Goal: Task Accomplishment & Management: Use online tool/utility

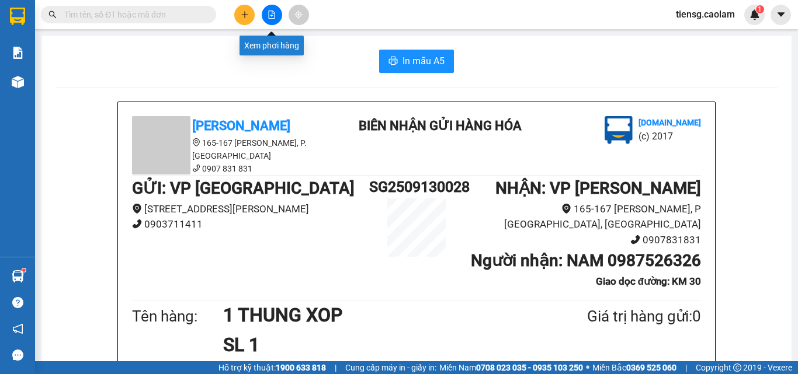
click at [278, 18] on button at bounding box center [272, 15] width 20 height 20
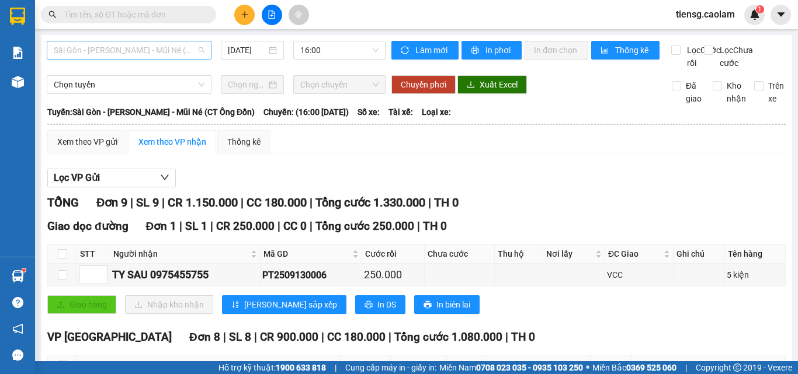
click at [154, 48] on span "Sài Gòn - [PERSON_NAME] - Mũi Né (CT Ông Đồn)" at bounding box center [129, 50] width 151 height 18
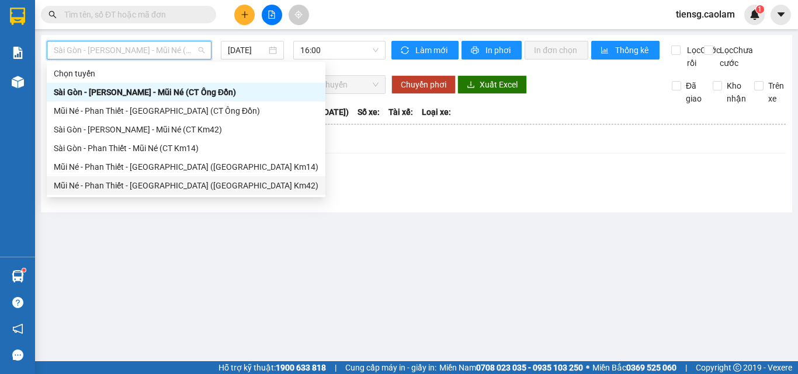
drag, startPoint x: 181, startPoint y: 185, endPoint x: 294, endPoint y: 107, distance: 137.3
click at [182, 185] on div "Mũi Né - Phan Thiết - [GEOGRAPHIC_DATA] ([GEOGRAPHIC_DATA] Km42)" at bounding box center [186, 185] width 265 height 13
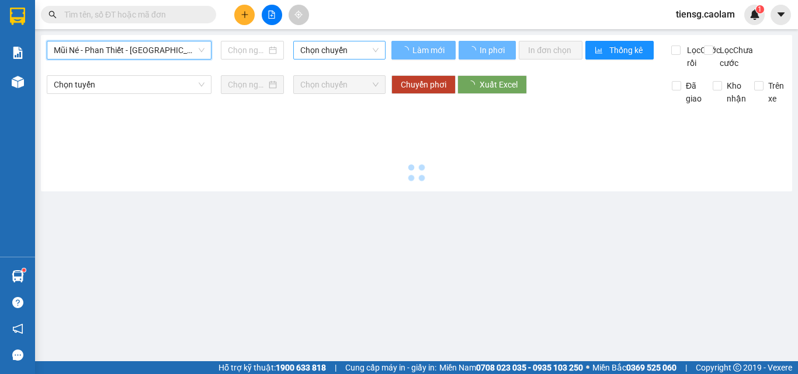
type input "[DATE]"
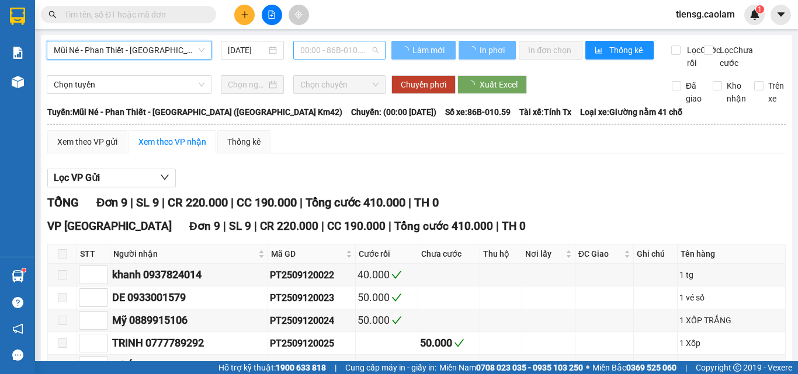
click at [345, 44] on span "00:00 - 86B-010.59" at bounding box center [339, 50] width 78 height 18
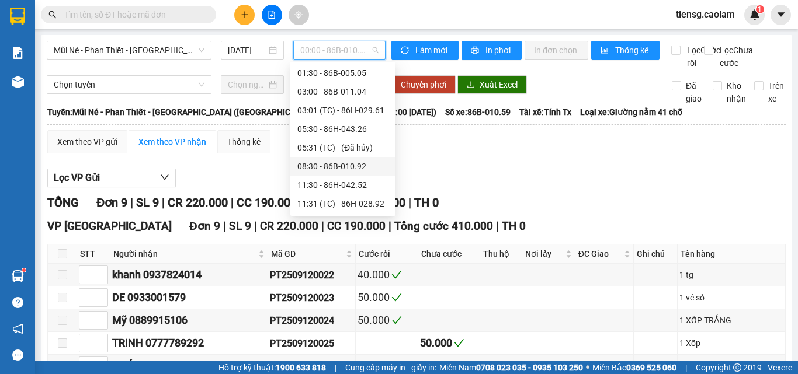
scroll to position [112, 0]
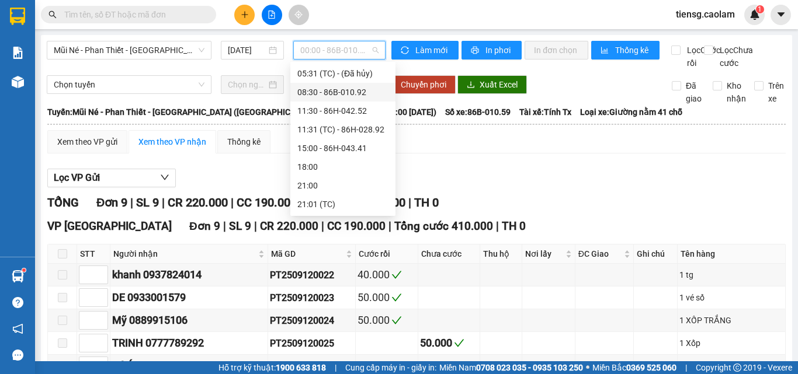
click at [331, 93] on div "08:30 - 86B-010.92" at bounding box center [342, 92] width 91 height 13
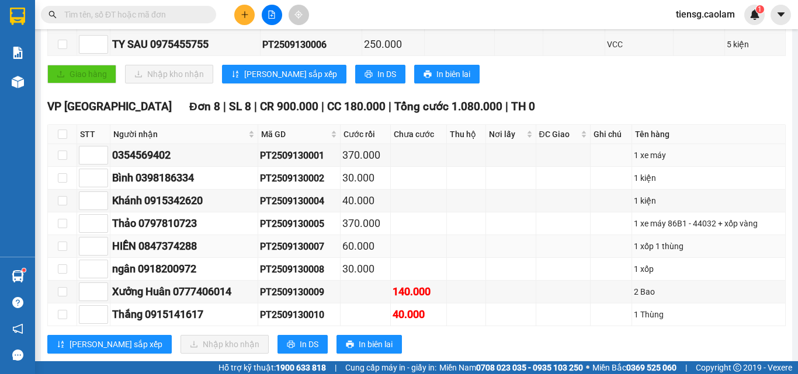
scroll to position [269, 0]
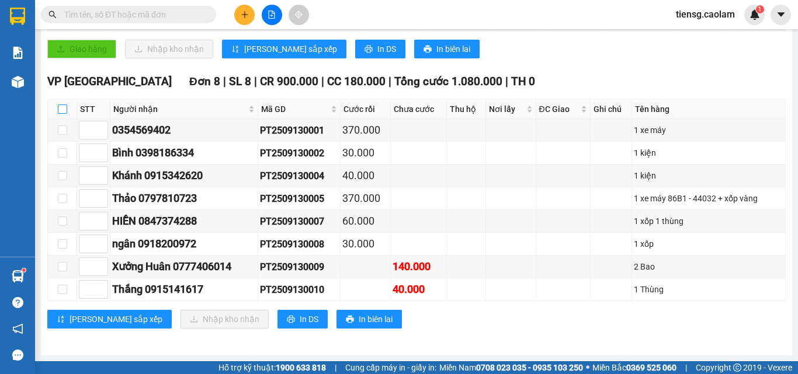
click at [58, 111] on input "checkbox" at bounding box center [62, 109] width 9 height 9
checkbox input "true"
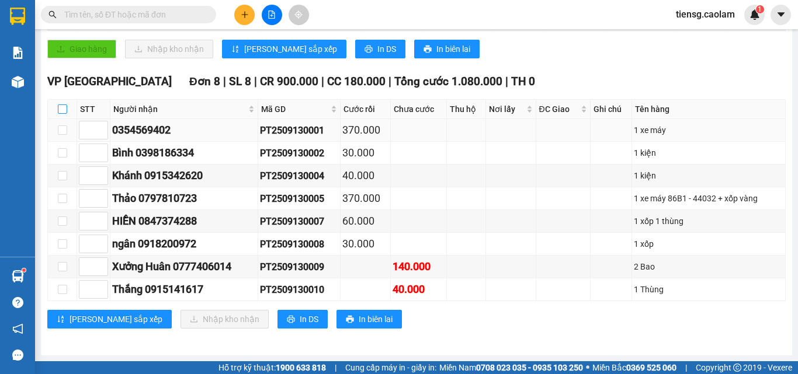
checkbox input "true"
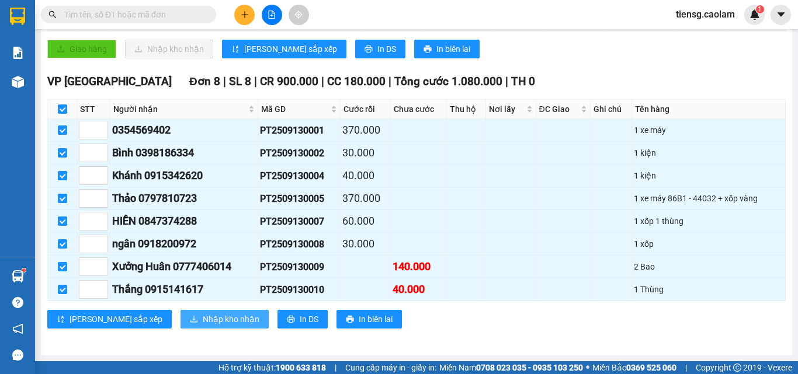
click at [203, 317] on span "Nhập kho nhận" at bounding box center [231, 319] width 57 height 13
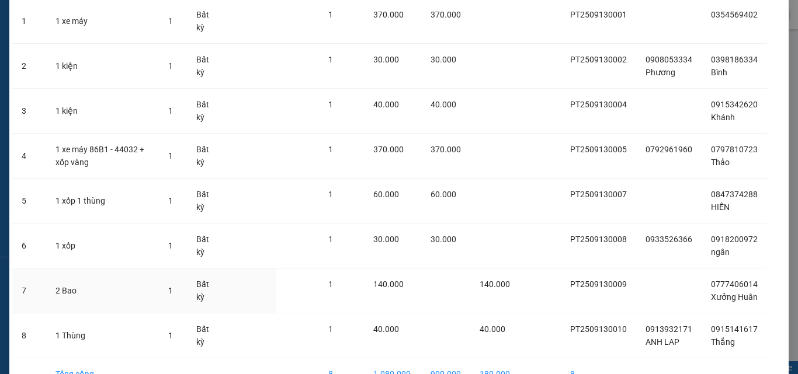
scroll to position [182, 0]
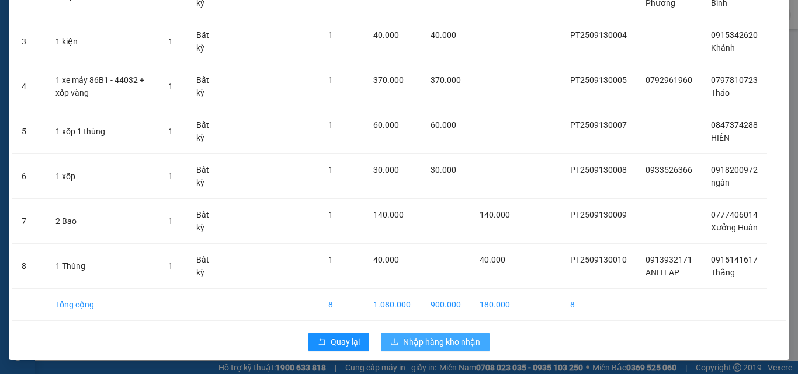
drag, startPoint x: 432, startPoint y: 348, endPoint x: 425, endPoint y: 347, distance: 7.1
click at [429, 349] on button "Nhập hàng kho nhận" at bounding box center [435, 342] width 109 height 19
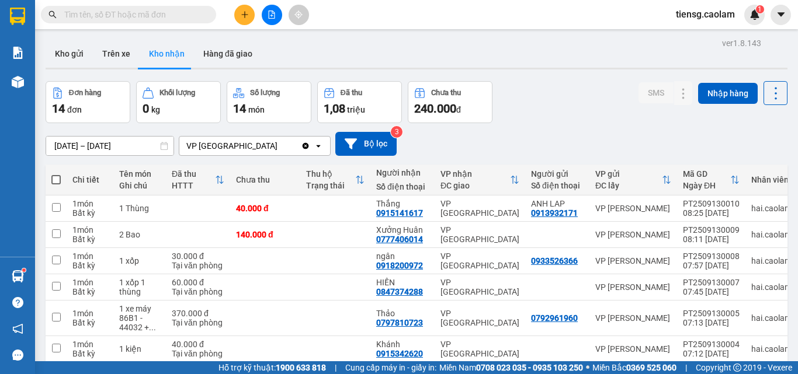
click at [273, 9] on button at bounding box center [272, 15] width 20 height 20
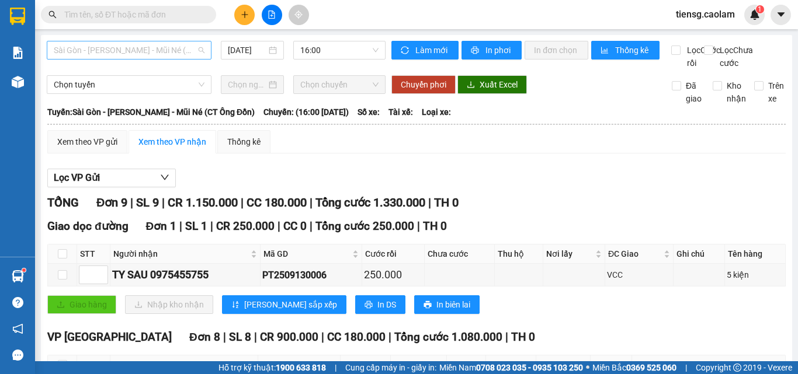
click at [191, 55] on span "Sài Gòn - [PERSON_NAME] - Mũi Né (CT Ông Đồn)" at bounding box center [129, 50] width 151 height 18
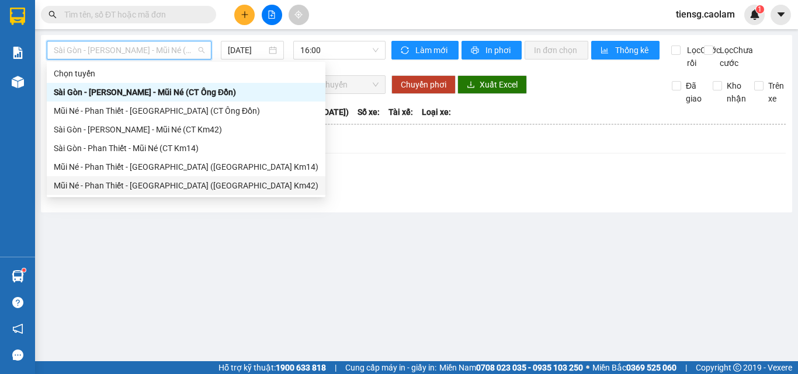
drag, startPoint x: 161, startPoint y: 182, endPoint x: 303, endPoint y: 40, distance: 200.4
click at [162, 182] on div "Mũi Né - Phan Thiết - [GEOGRAPHIC_DATA] ([GEOGRAPHIC_DATA] Km42)" at bounding box center [186, 185] width 265 height 13
type input "[DATE]"
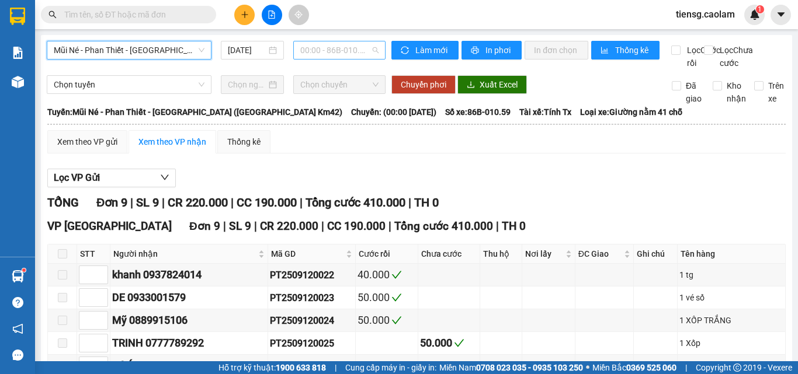
click at [326, 46] on span "00:00 - 86B-010.59" at bounding box center [339, 50] width 78 height 18
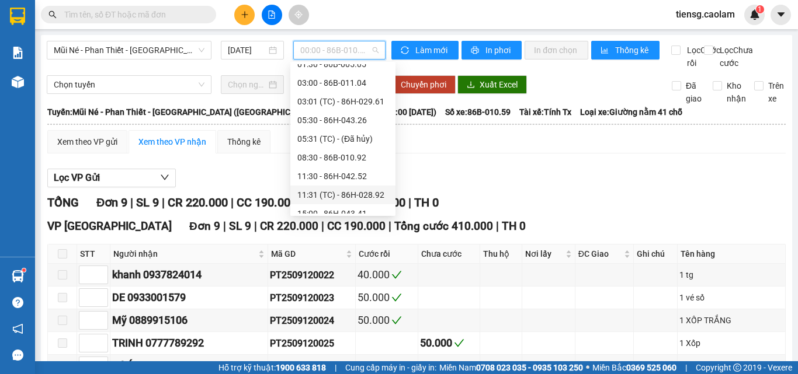
scroll to position [60, 0]
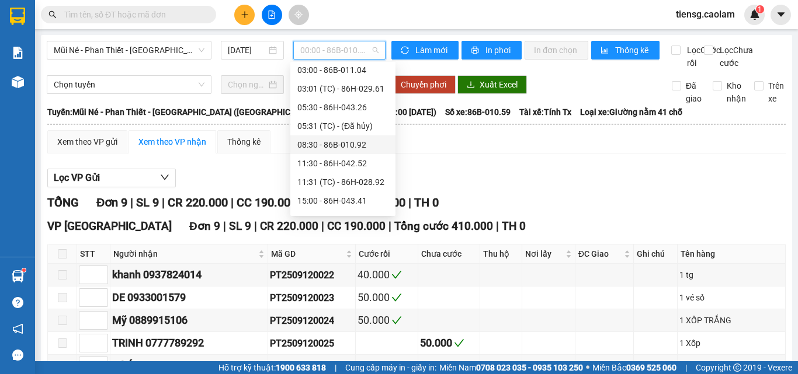
click at [332, 145] on div "08:30 - 86B-010.92" at bounding box center [342, 144] width 91 height 13
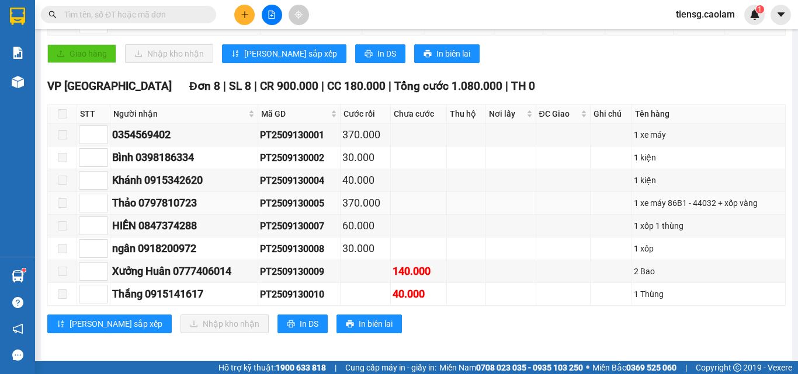
scroll to position [269, 0]
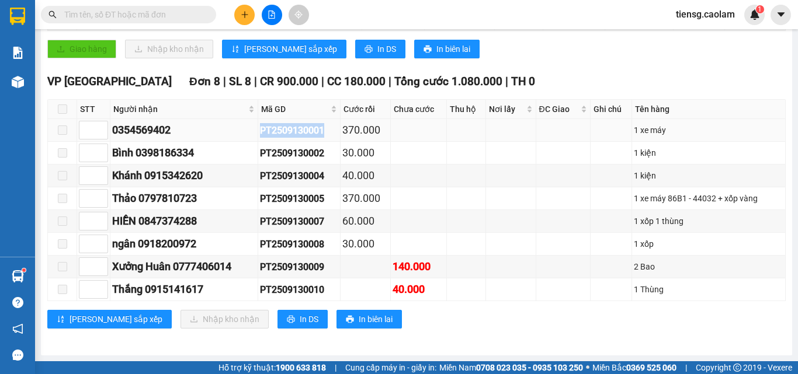
drag, startPoint x: 263, startPoint y: 137, endPoint x: 333, endPoint y: 137, distance: 70.1
click at [333, 137] on td "PT2509130001" at bounding box center [299, 130] width 82 height 23
copy div "PT2509130001"
click at [181, 15] on input "text" at bounding box center [133, 14] width 138 height 13
paste input "PT2509130001"
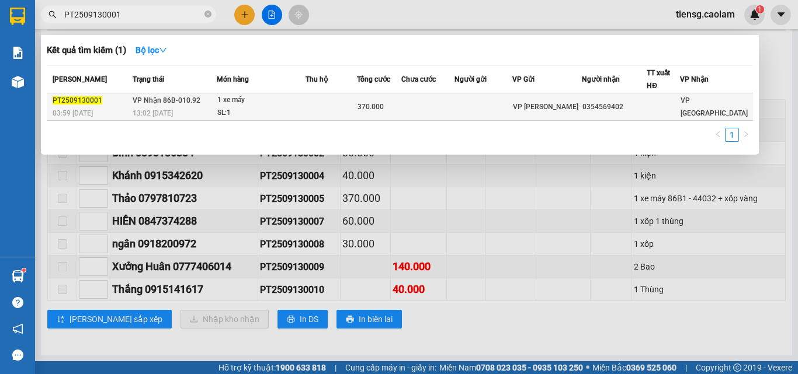
type input "PT2509130001"
click at [227, 106] on div "1 xe máy" at bounding box center [261, 100] width 88 height 13
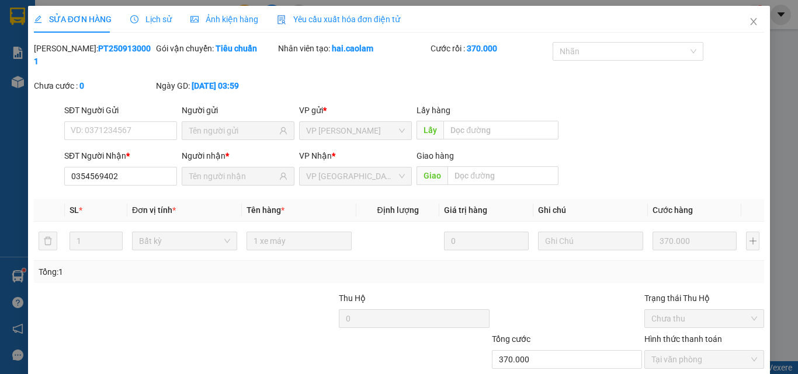
type input "0354569402"
type input "370.000"
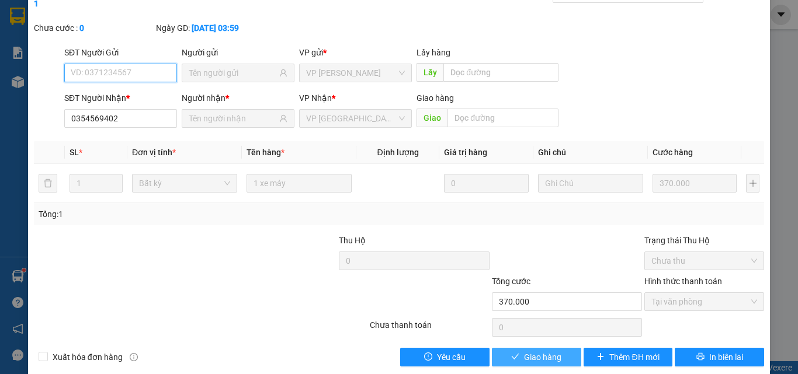
scroll to position [60, 0]
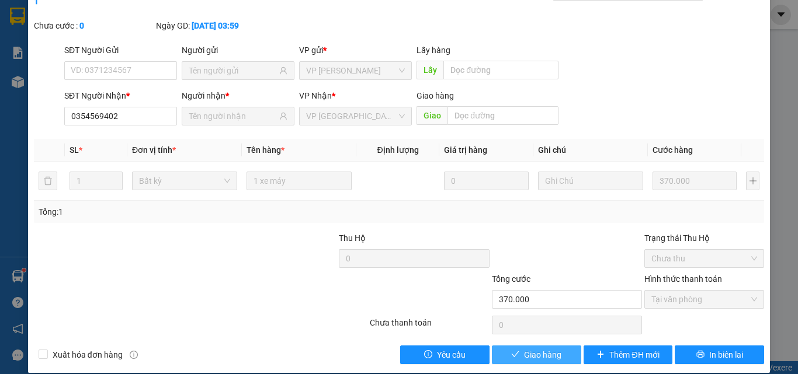
click at [524, 349] on span "Giao hàng" at bounding box center [542, 355] width 37 height 13
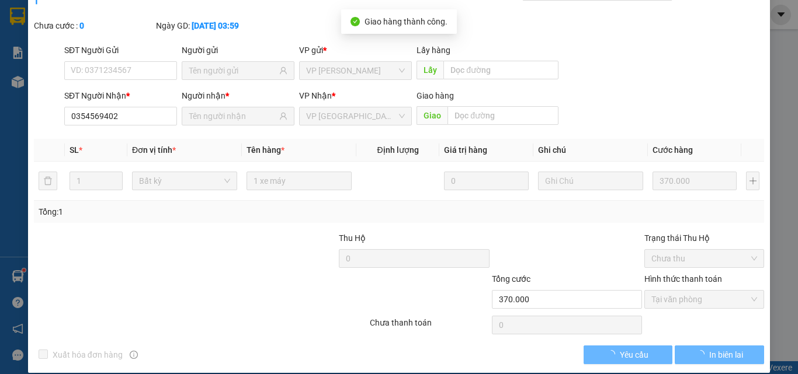
scroll to position [0, 0]
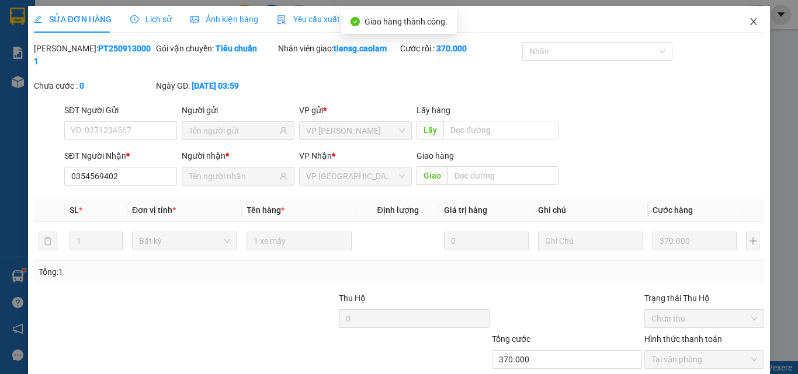
click at [751, 19] on icon "close" at bounding box center [754, 21] width 6 height 7
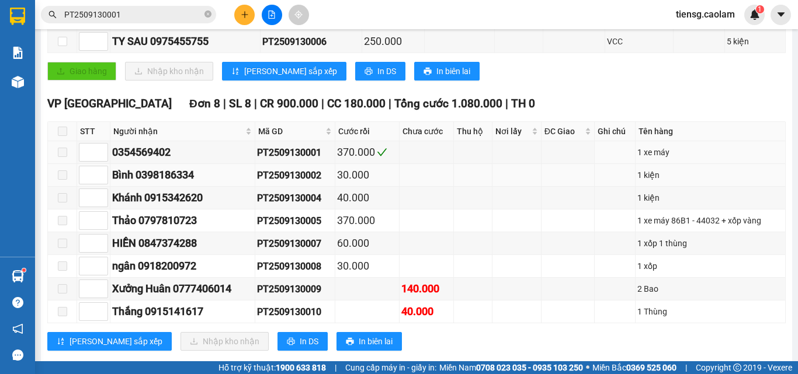
scroll to position [269, 0]
